Goal: Entertainment & Leisure: Consume media (video, audio)

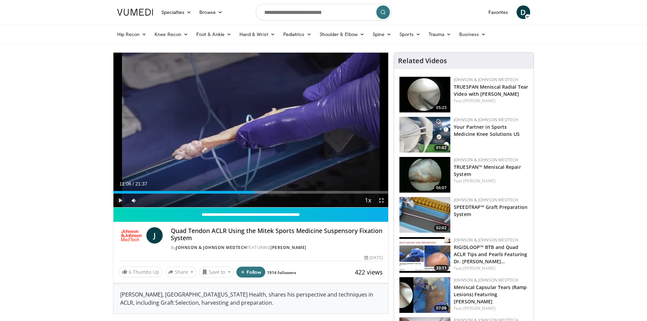
click at [120, 201] on span "Video Player" at bounding box center [120, 201] width 14 height 14
click at [147, 199] on div "26%" at bounding box center [152, 201] width 24 height 14
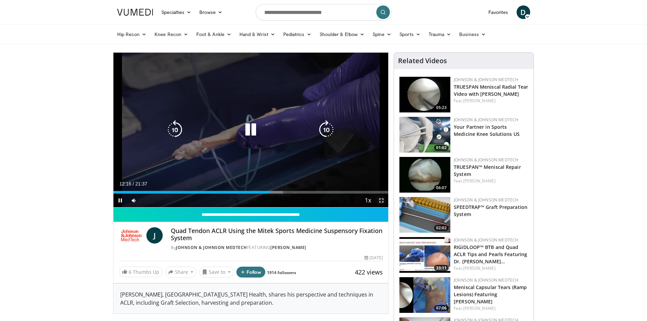
drag, startPoint x: 383, startPoint y: 200, endPoint x: 383, endPoint y: 229, distance: 29.5
click at [383, 200] on span "Video Player" at bounding box center [381, 201] width 14 height 14
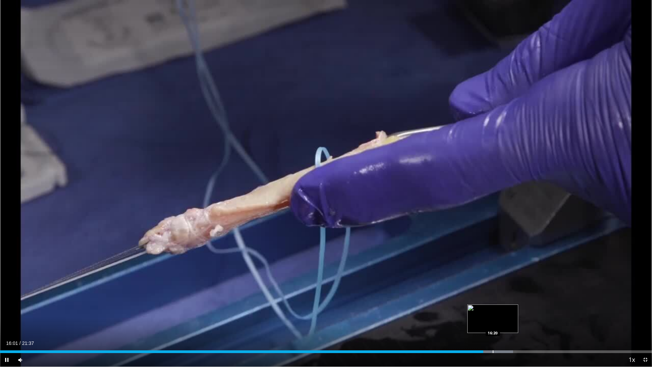
click at [493, 321] on div "Progress Bar" at bounding box center [493, 351] width 1 height 3
click at [502, 321] on div "Progress Bar" at bounding box center [502, 351] width 1 height 3
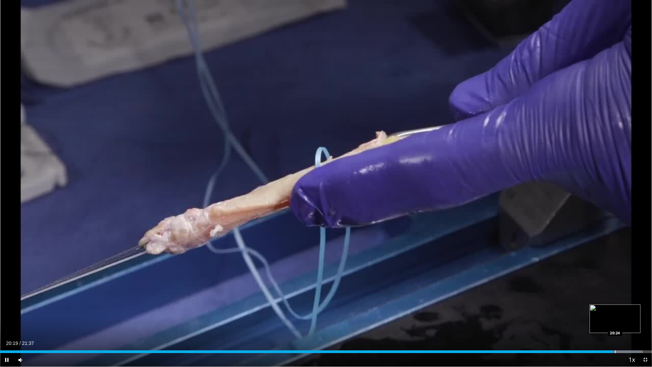
click at [615, 321] on div "Loaded : 98.60% 20:19 20:24" at bounding box center [326, 349] width 652 height 6
click at [622, 321] on div "Progress Bar" at bounding box center [622, 351] width 1 height 3
click at [624, 321] on div "Progress Bar" at bounding box center [624, 351] width 1 height 3
click at [636, 321] on div "Loaded : 100.00% 20:44 21:06" at bounding box center [326, 349] width 652 height 6
click at [641, 321] on div "Loaded : 100.00% 21:07 21:15" at bounding box center [326, 349] width 652 height 6
